Goal: Task Accomplishment & Management: Complete application form

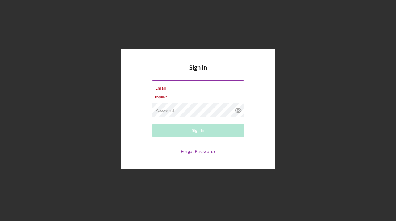
click at [166, 88] on label "Email" at bounding box center [160, 88] width 11 height 5
click at [182, 88] on input "Email" at bounding box center [198, 87] width 92 height 15
click at [192, 88] on input "Email" at bounding box center [198, 87] width 92 height 15
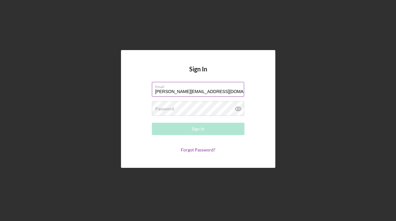
type input "[PERSON_NAME][EMAIL_ADDRESS][DOMAIN_NAME]"
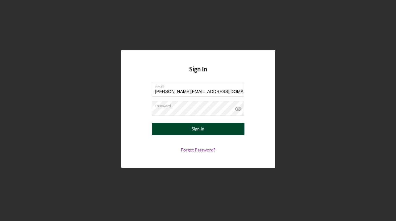
click at [193, 127] on div "Sign In" at bounding box center [198, 129] width 13 height 12
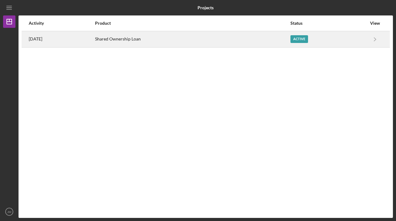
click at [306, 39] on div "Active" at bounding box center [300, 39] width 18 height 8
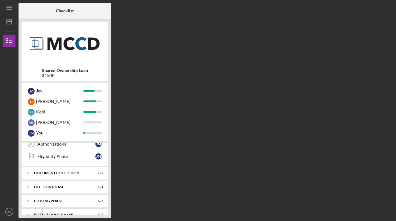
scroll to position [106, 0]
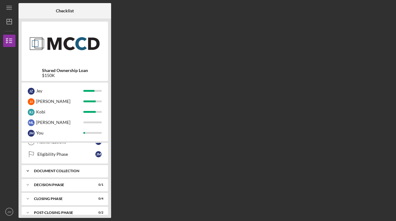
click at [82, 173] on div "Icon/Expander Document Collection 0 / 7" at bounding box center [65, 171] width 86 height 12
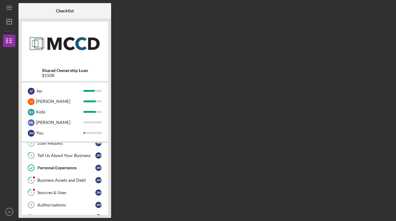
scroll to position [44, 0]
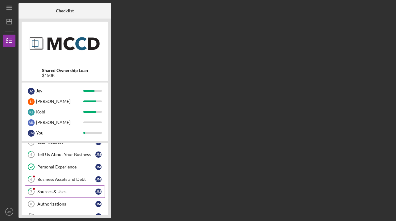
click at [82, 190] on div "Sources & Uses" at bounding box center [66, 191] width 58 height 5
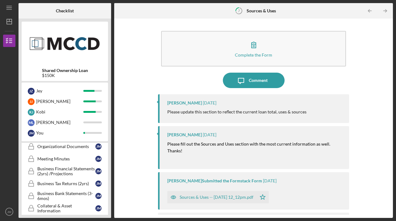
scroll to position [132, 0]
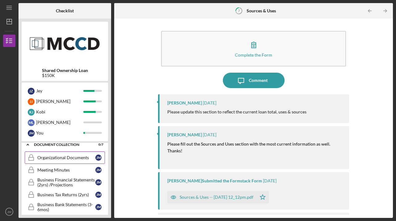
click at [73, 160] on div "Organizational Documents" at bounding box center [66, 157] width 58 height 5
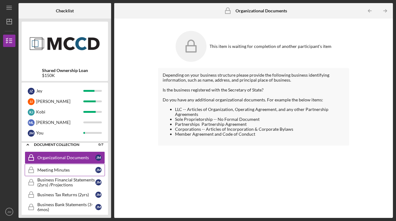
click at [69, 172] on div "Meeting Minutes" at bounding box center [66, 169] width 58 height 5
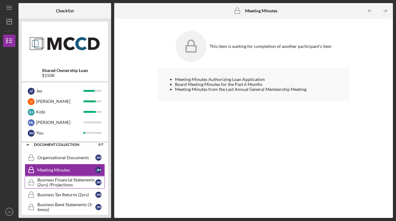
click at [70, 178] on div "Business Financial Statements (2yrs) /Projections" at bounding box center [66, 182] width 58 height 10
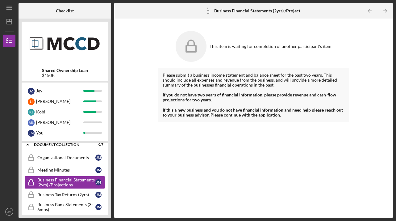
click at [70, 187] on div "Business Financial Statements (2yrs) /Projections" at bounding box center [66, 182] width 58 height 10
click at [71, 192] on div "Business Tax Returns (2yrs)" at bounding box center [66, 194] width 58 height 5
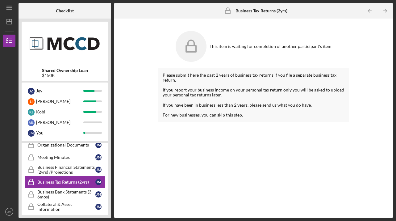
scroll to position [147, 0]
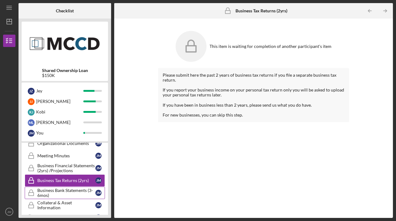
click at [70, 190] on div "Business Bank Statements (3-6mos)" at bounding box center [66, 193] width 58 height 10
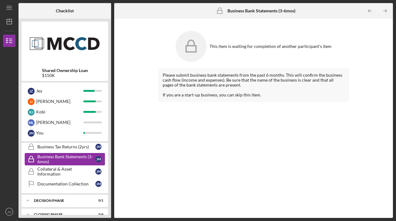
scroll to position [203, 0]
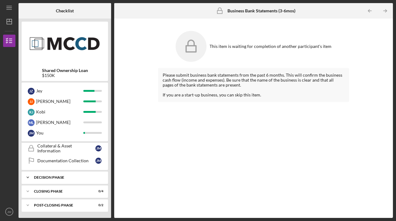
click at [67, 178] on div "Decision Phase" at bounding box center [67, 177] width 66 height 4
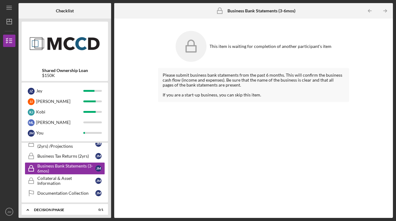
scroll to position [167, 0]
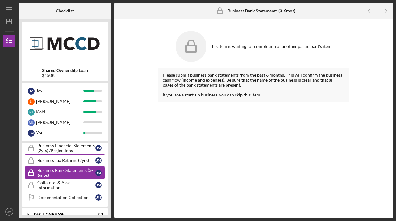
click at [68, 161] on div "Business Tax Returns (2yrs)" at bounding box center [66, 160] width 58 height 5
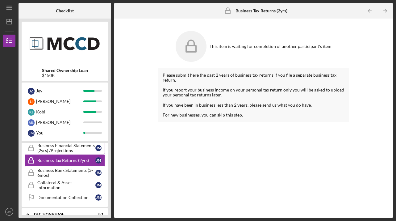
click at [70, 145] on div "Business Financial Statements (2yrs) /Projections" at bounding box center [66, 148] width 58 height 10
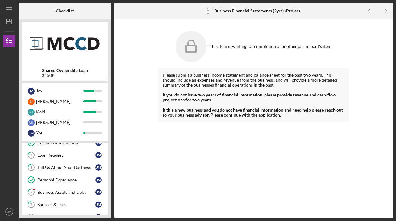
scroll to position [31, 0]
click at [54, 195] on link "6 Business Assets and Debt [PERSON_NAME]" at bounding box center [65, 192] width 80 height 12
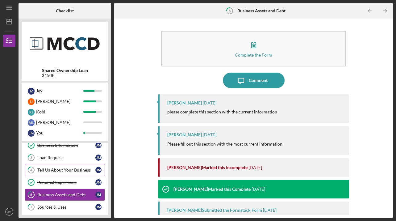
scroll to position [36, 0]
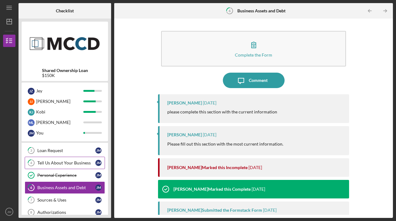
click at [61, 163] on div "Tell Us About Your Business" at bounding box center [66, 162] width 58 height 5
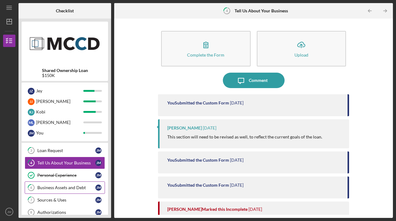
click at [64, 190] on div "Business Assets and Debt" at bounding box center [66, 187] width 58 height 5
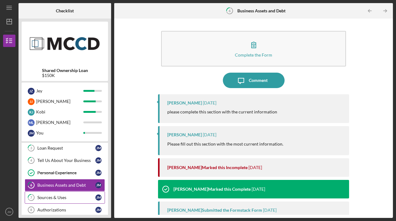
scroll to position [37, 0]
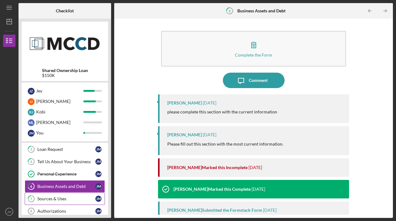
click at [59, 199] on div "Sources & Uses" at bounding box center [66, 198] width 58 height 5
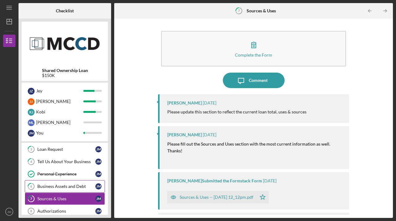
click at [63, 185] on div "Business Assets and Debt" at bounding box center [66, 186] width 58 height 5
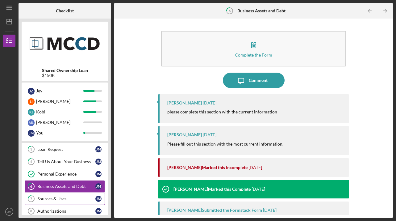
click at [63, 195] on link "7 Sources & Uses [PERSON_NAME]" at bounding box center [65, 198] width 80 height 12
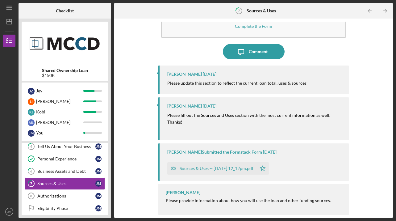
scroll to position [53, 0]
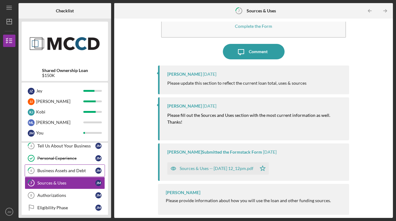
click at [71, 172] on div "Business Assets and Debt" at bounding box center [66, 170] width 58 height 5
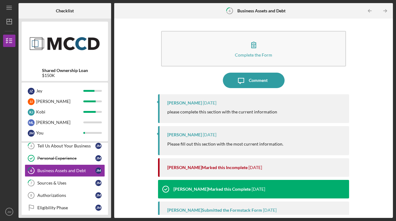
click at [278, 89] on div "Complete the Form Form Icon/Message Comment [PERSON_NAME] [DATE] please complet…" at bounding box center [253, 118] width 191 height 193
click at [271, 83] on button "Icon/Message Comment" at bounding box center [254, 80] width 62 height 15
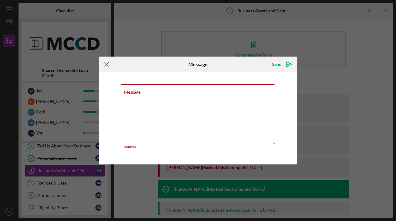
click at [110, 67] on icon "Icon/Menu Close" at bounding box center [106, 64] width 15 height 15
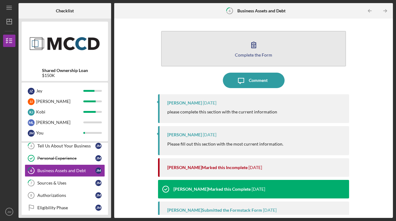
click at [277, 47] on button "Complete the Form Form" at bounding box center [253, 49] width 185 height 36
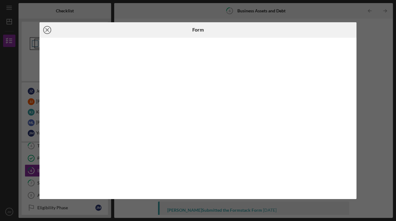
click at [47, 30] on line at bounding box center [47, 29] width 3 height 3
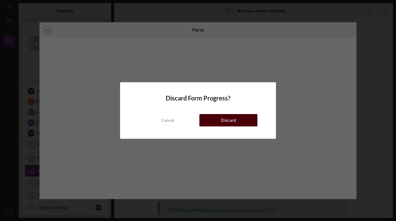
click at [220, 123] on button "Discard" at bounding box center [228, 120] width 58 height 12
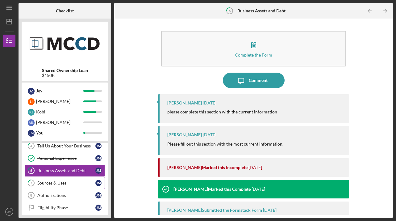
click at [56, 184] on div "Sources & Uses" at bounding box center [66, 182] width 58 height 5
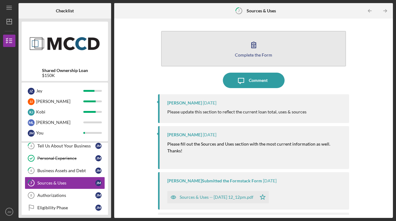
click at [267, 50] on button "Complete the Form Form" at bounding box center [253, 49] width 185 height 36
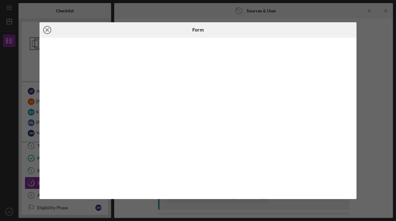
click at [47, 31] on icon "Icon/Close" at bounding box center [47, 29] width 15 height 15
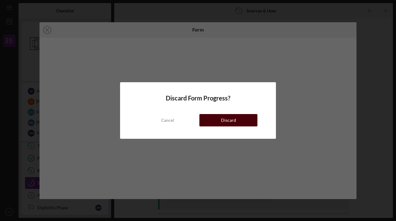
click at [225, 124] on div "Discard" at bounding box center [228, 120] width 15 height 12
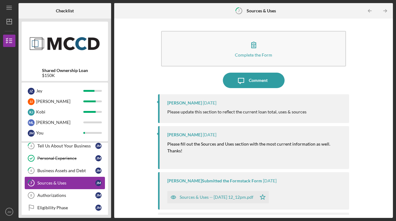
click at [58, 182] on div "Sources & Uses" at bounding box center [66, 182] width 58 height 5
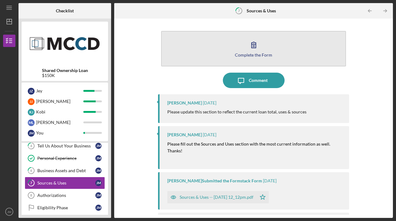
click at [269, 52] on button "Complete the Form Form" at bounding box center [253, 49] width 185 height 36
